Goal: Task Accomplishment & Management: Use online tool/utility

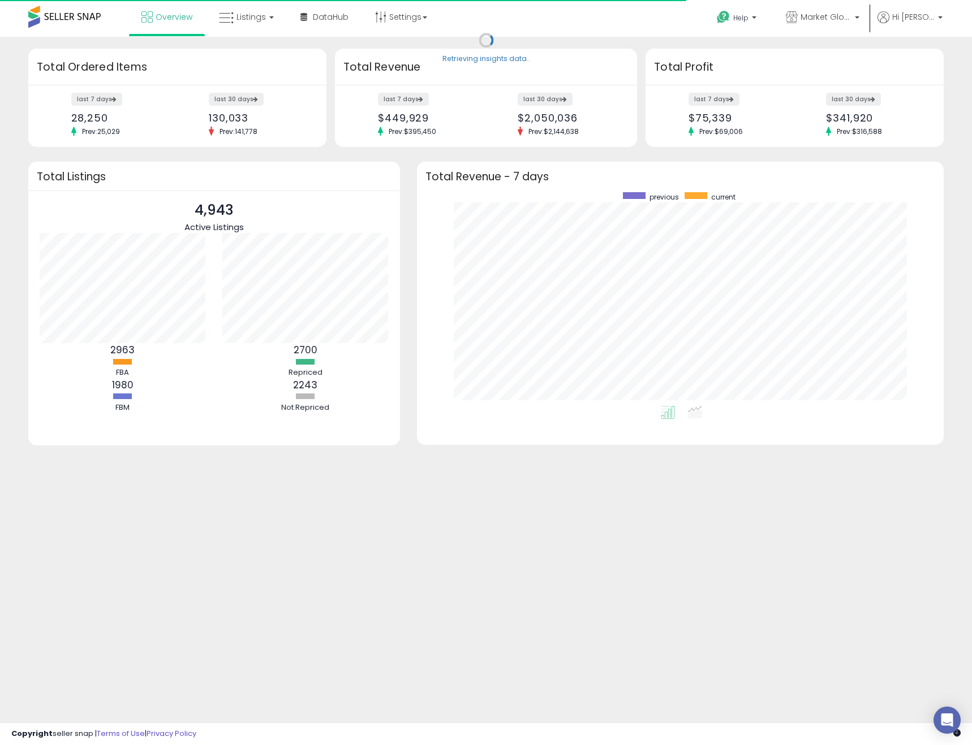
scroll to position [214, 505]
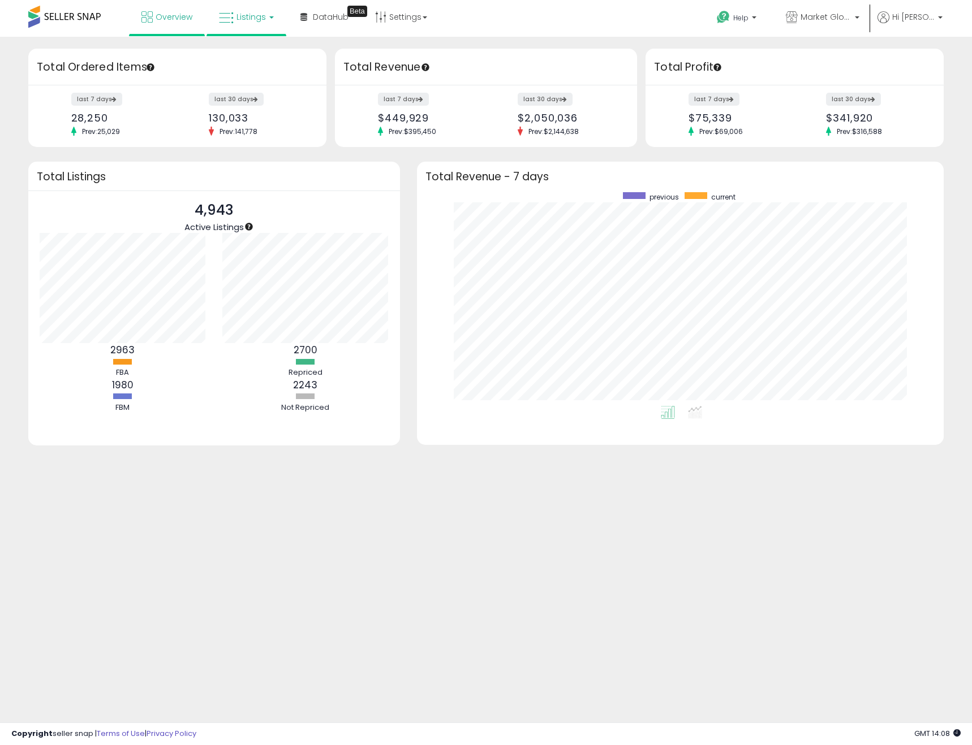
click at [255, 23] on link "Listings" at bounding box center [246, 17] width 72 height 34
click at [258, 50] on icon at bounding box center [254, 56] width 49 height 15
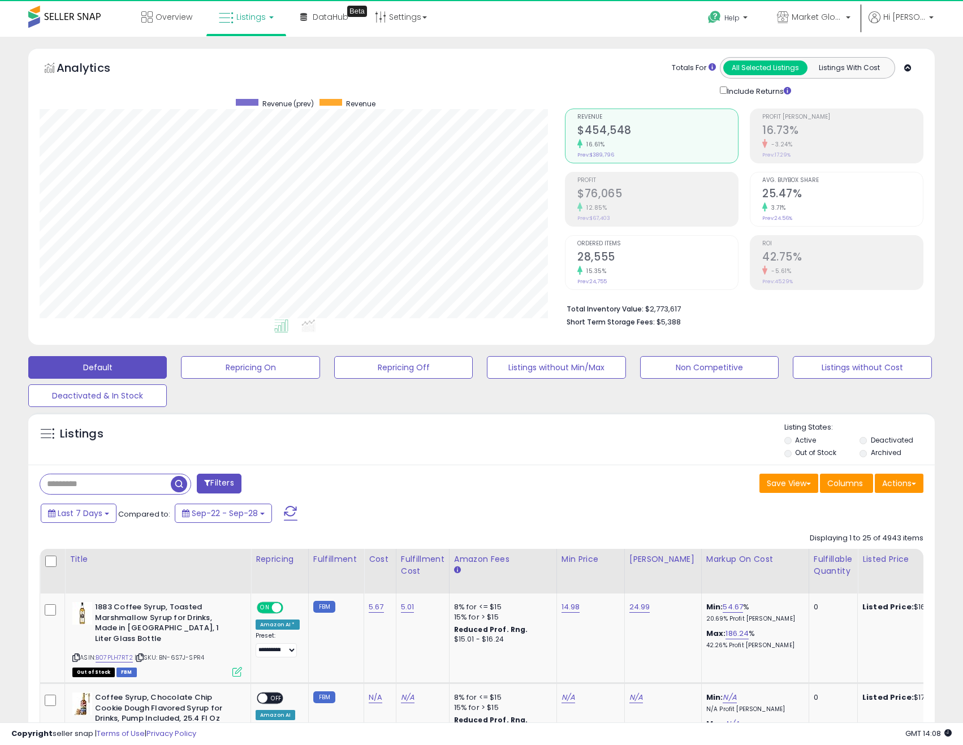
scroll to position [232, 526]
click at [902, 481] on button "Actions" at bounding box center [899, 483] width 49 height 19
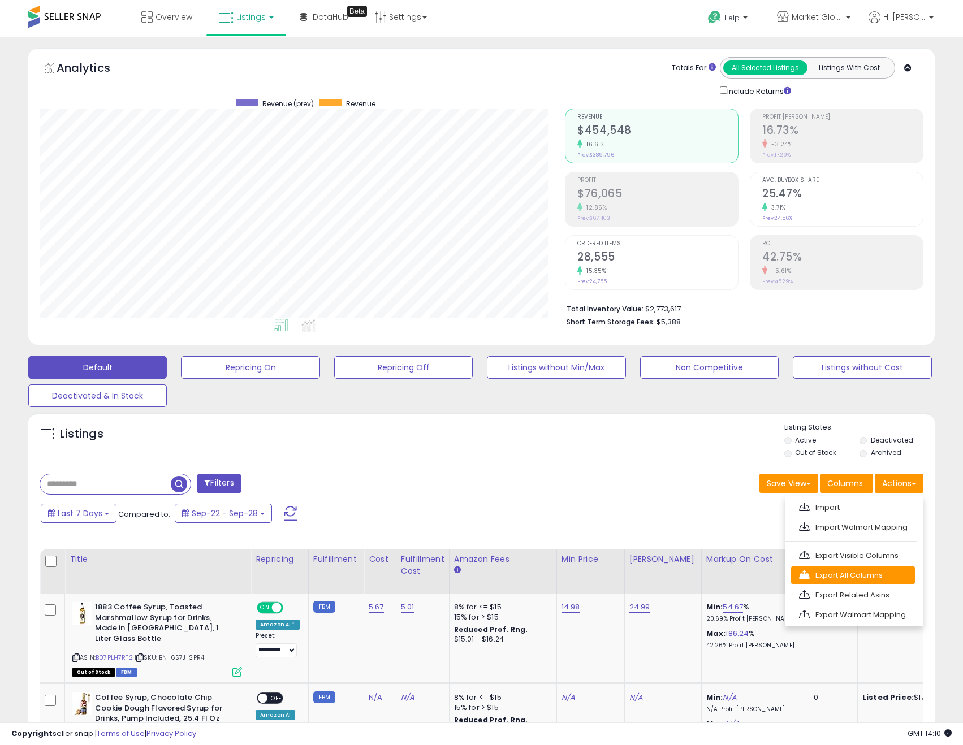
click at [874, 576] on link "Export All Columns" at bounding box center [853, 576] width 124 height 18
